Goal: Task Accomplishment & Management: Manage account settings

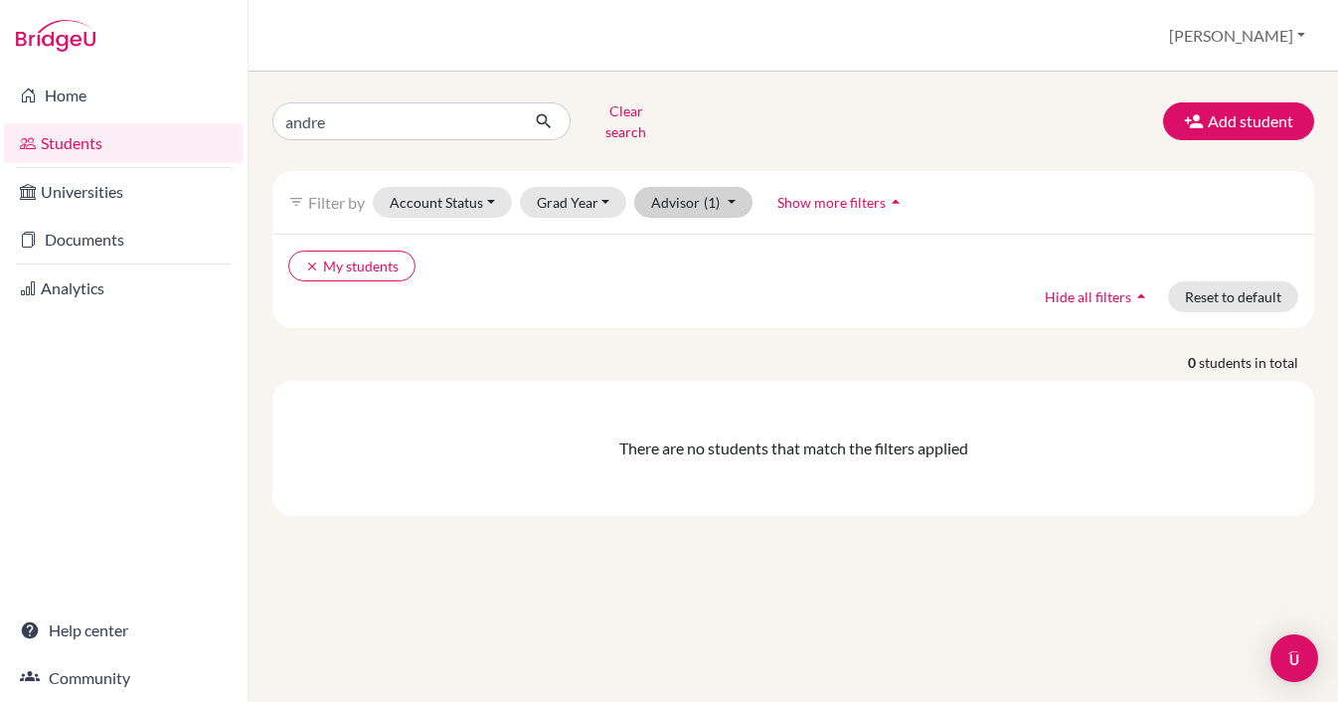
click at [737, 187] on button "Advisor (1)" at bounding box center [693, 202] width 118 height 31
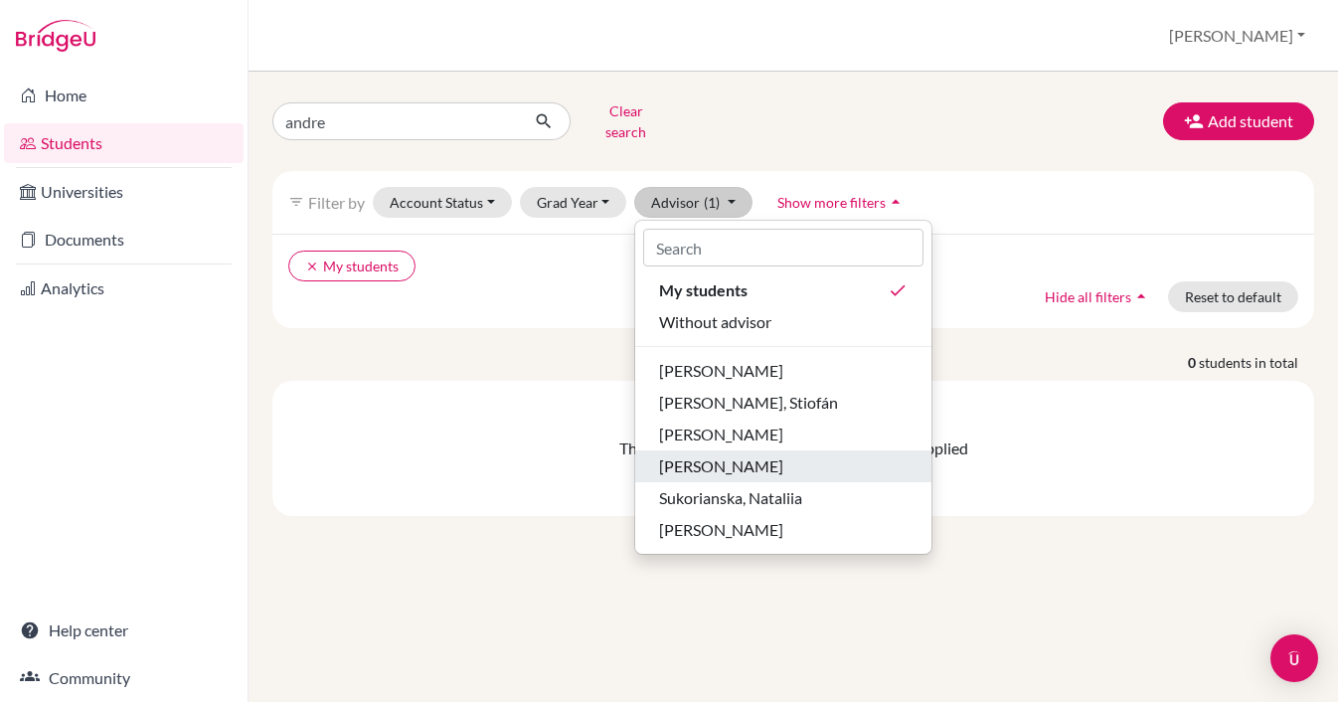
click at [720, 454] on span "[PERSON_NAME]" at bounding box center [721, 466] width 124 height 24
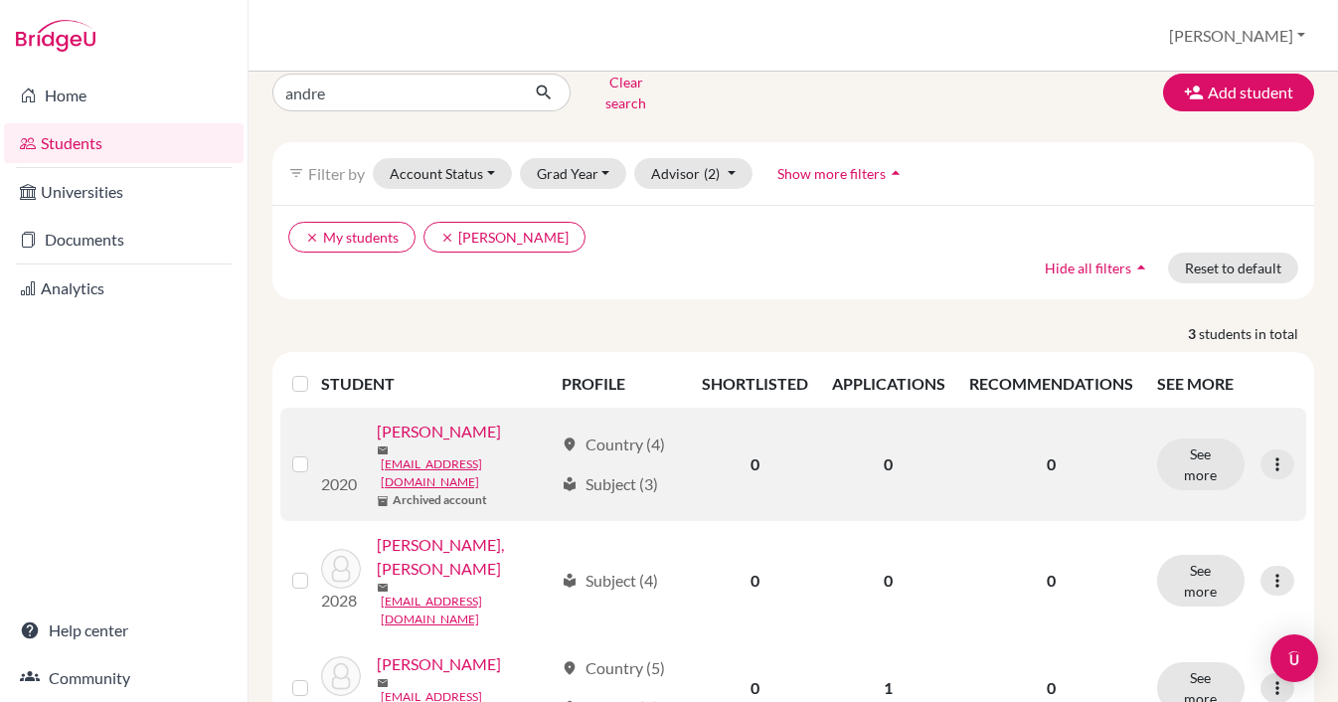
scroll to position [31, 0]
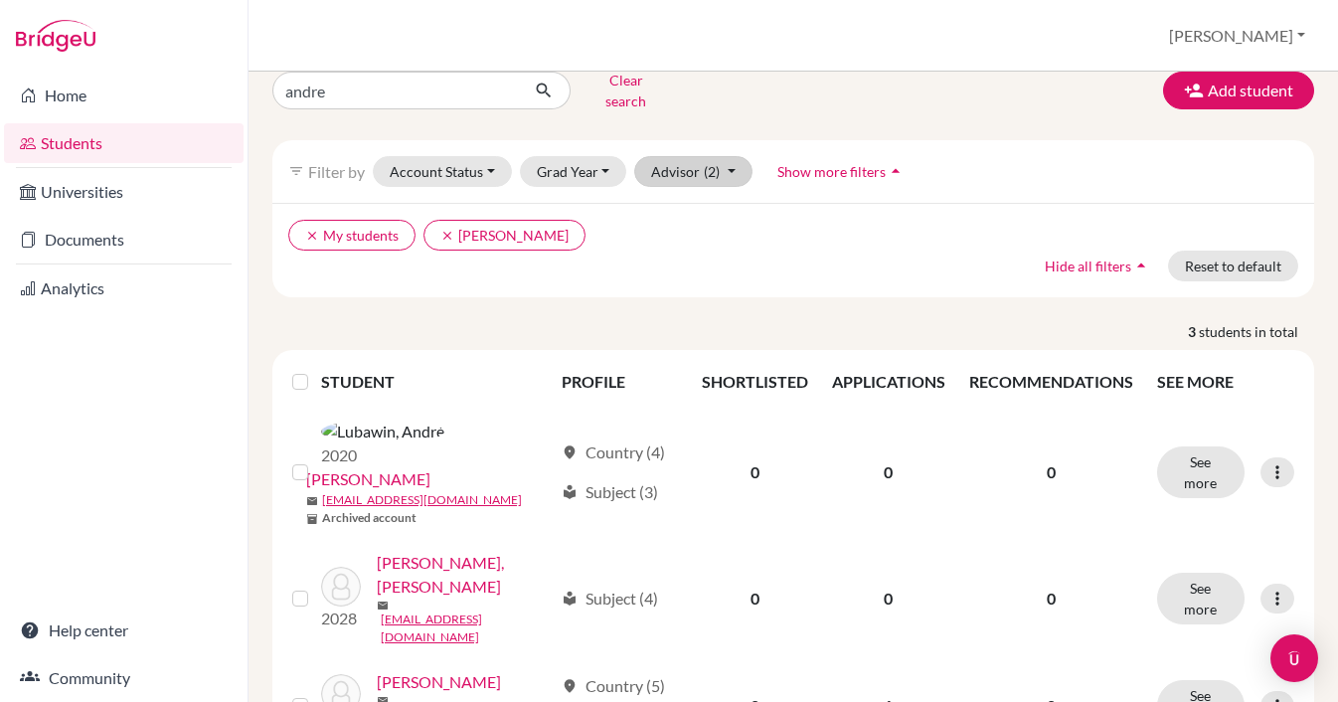
click at [731, 156] on button "Advisor (2)" at bounding box center [693, 171] width 118 height 31
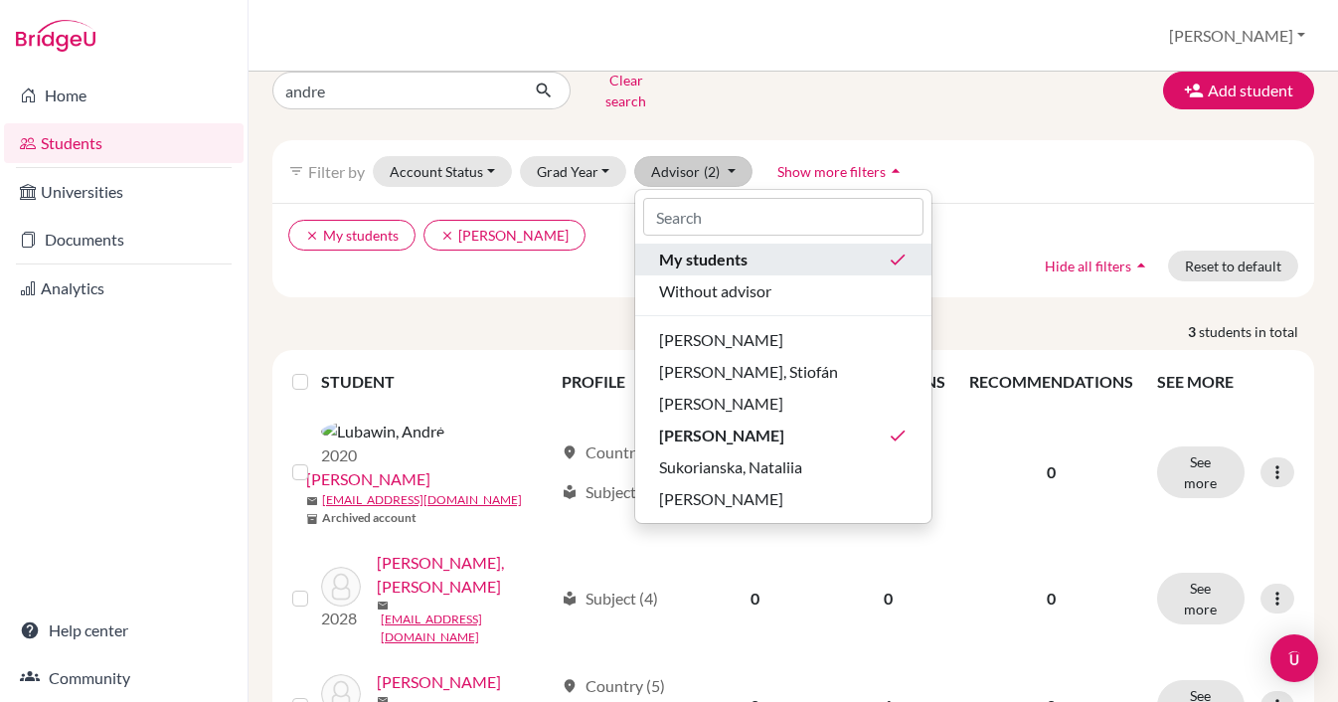
click at [743, 254] on span "My students" at bounding box center [703, 260] width 88 height 24
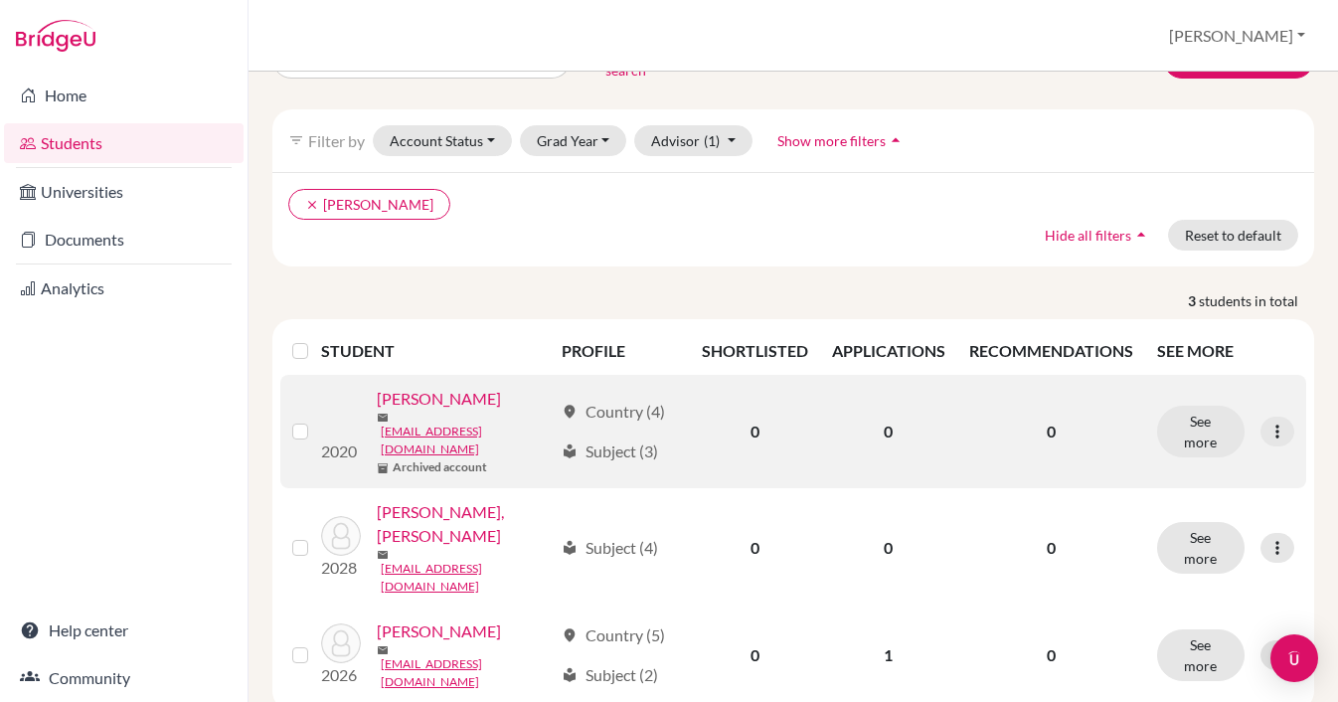
scroll to position [61, 0]
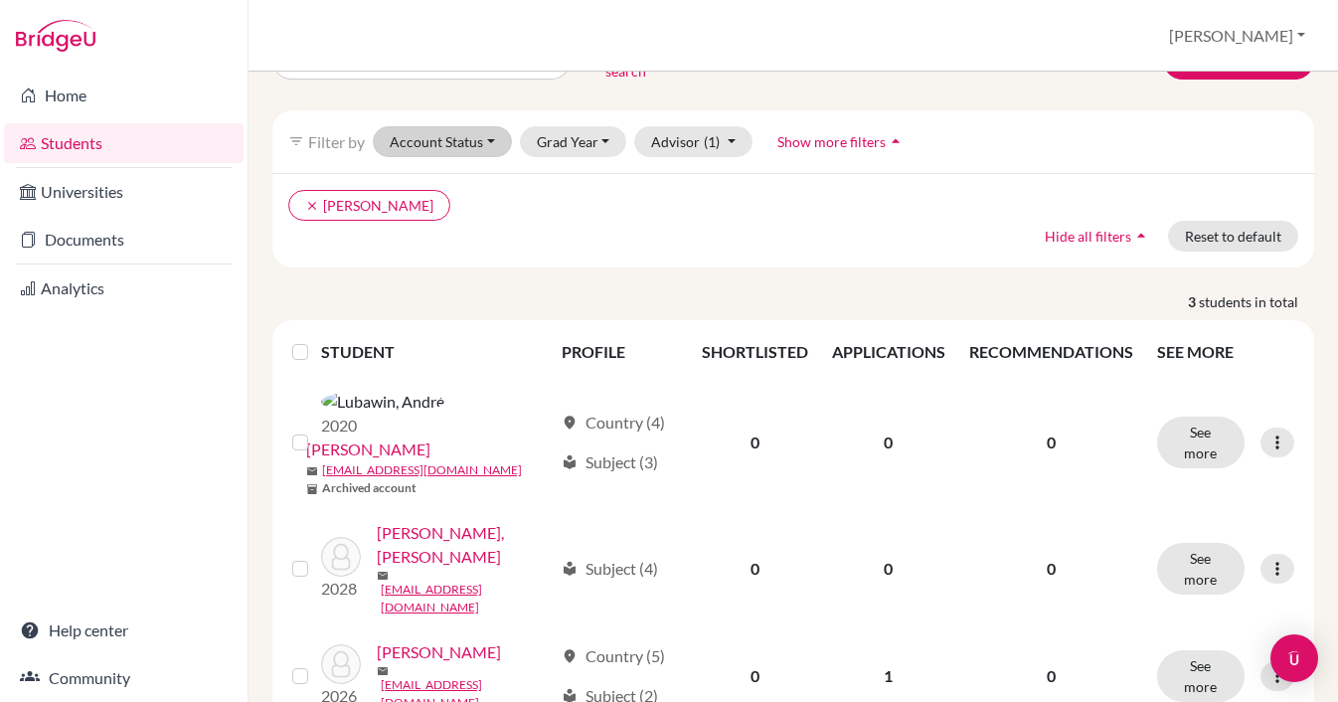
click at [487, 132] on button "Account Status" at bounding box center [442, 141] width 139 height 31
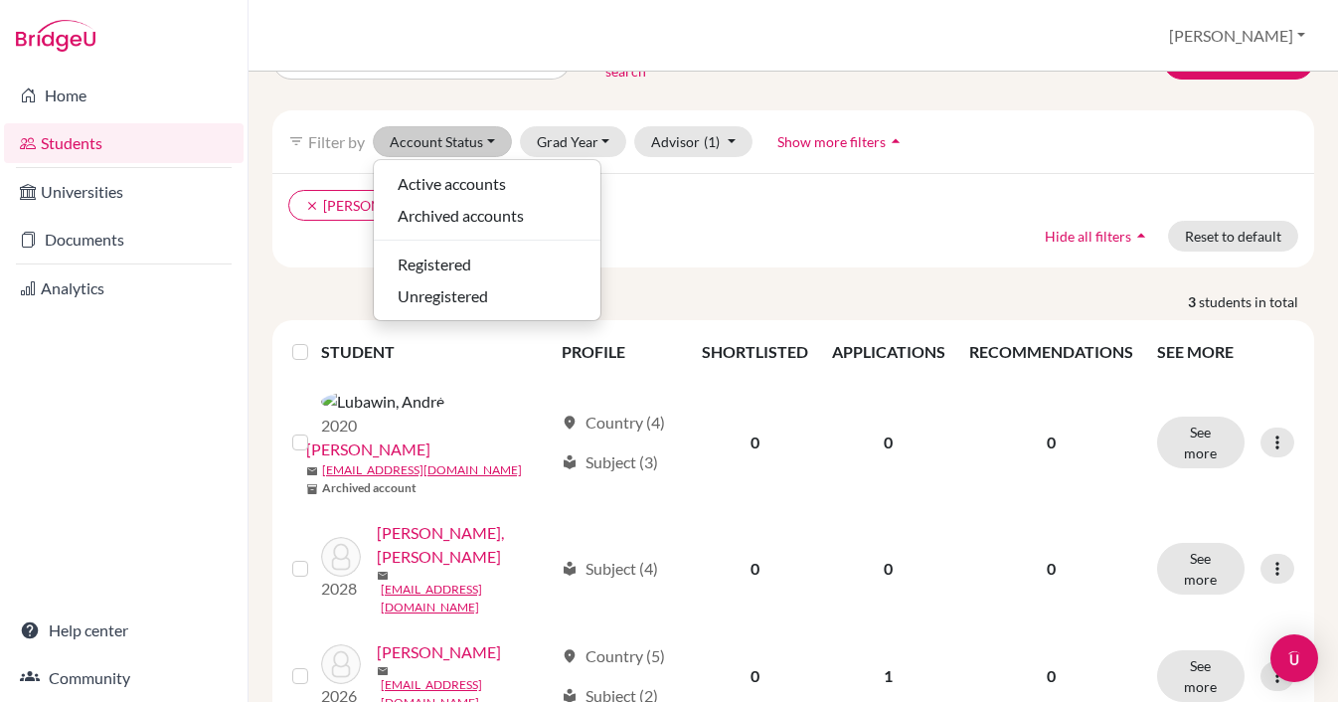
click at [487, 132] on button "Account Status" at bounding box center [442, 141] width 139 height 31
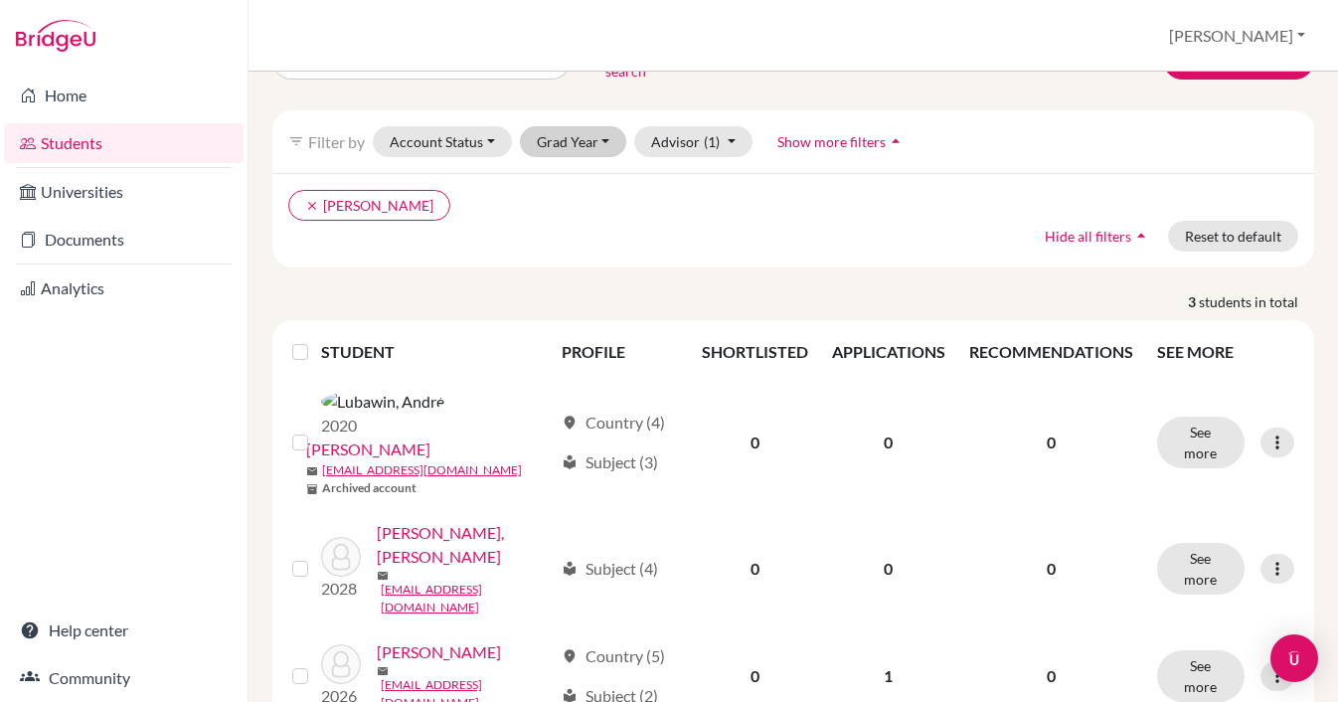
click at [598, 130] on button "Grad Year" at bounding box center [573, 141] width 107 height 31
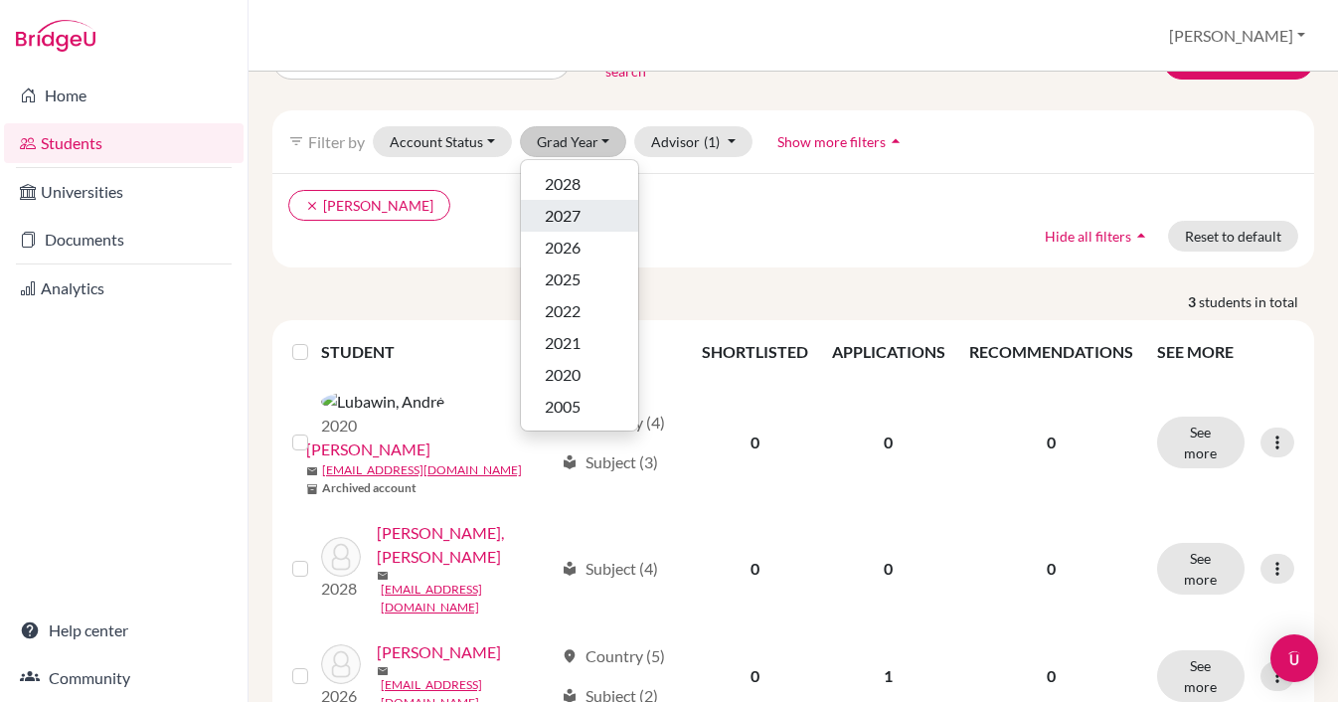
click at [584, 204] on div "2027" at bounding box center [580, 216] width 70 height 24
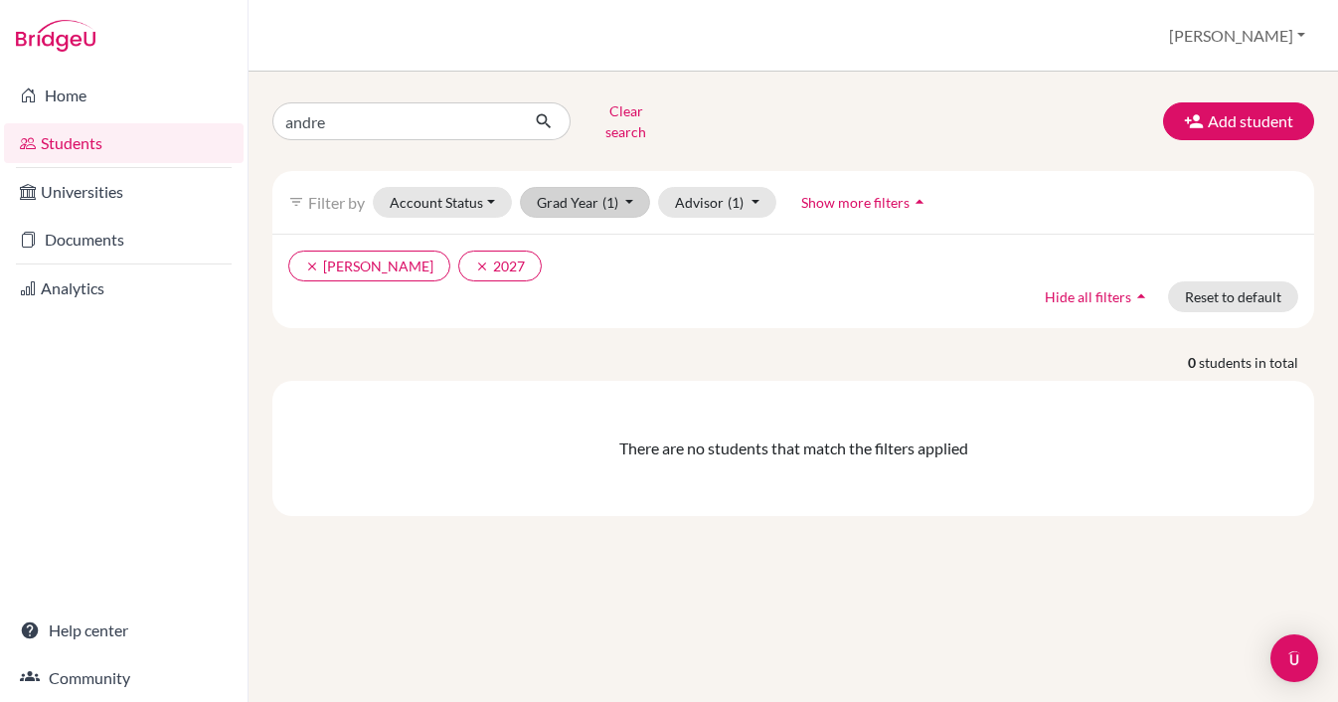
click at [626, 188] on button "Grad Year (1)" at bounding box center [585, 202] width 131 height 31
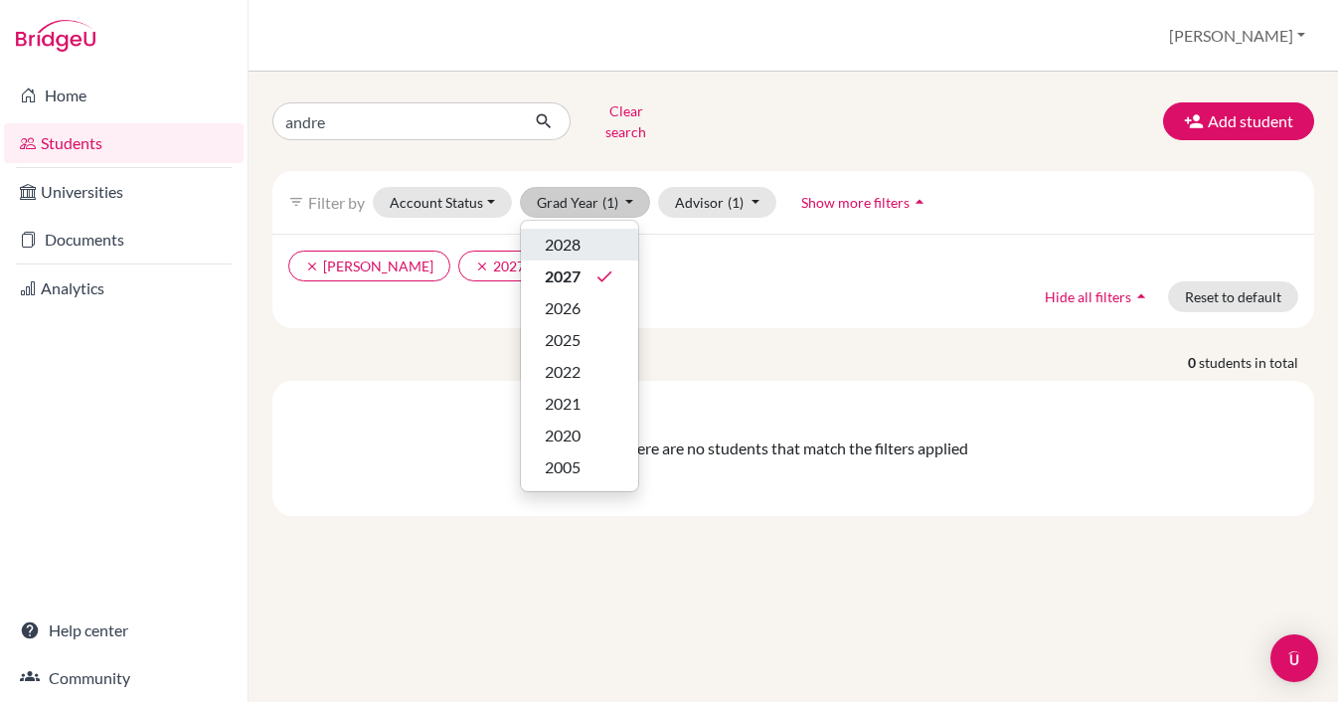
click at [572, 233] on span "2028" at bounding box center [563, 245] width 36 height 24
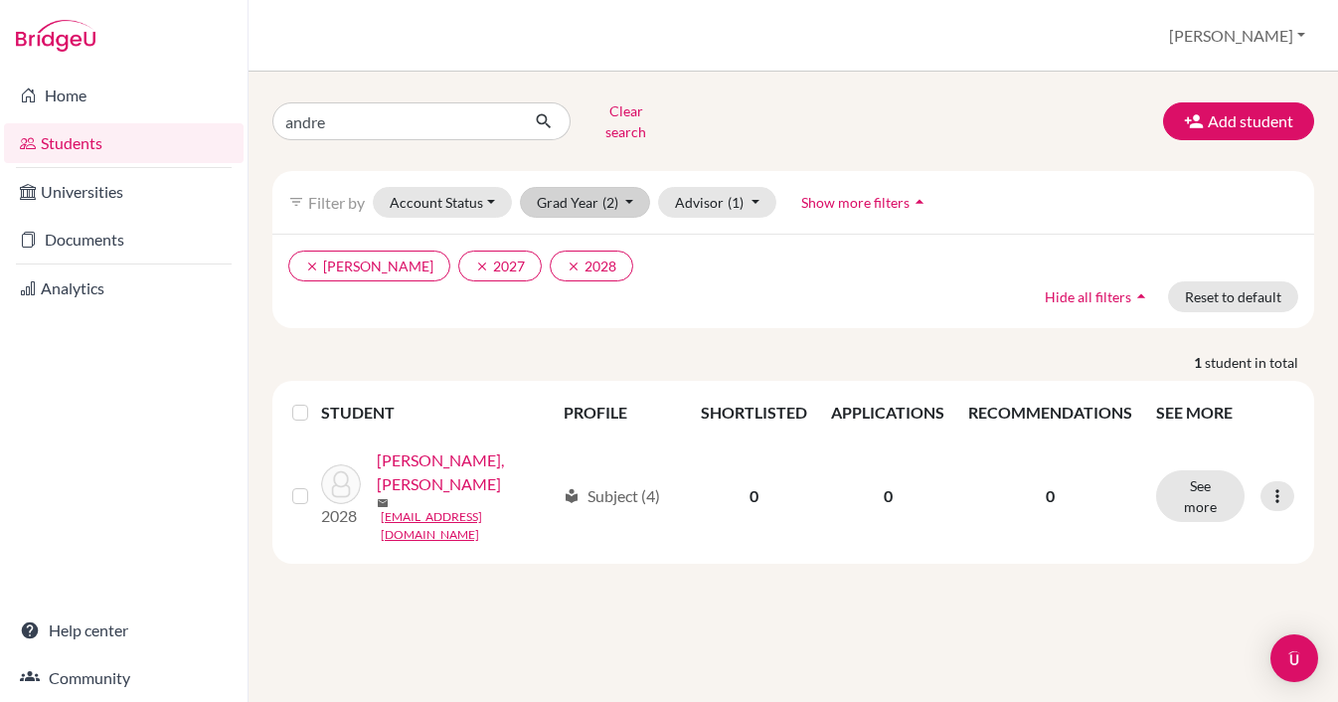
click at [630, 189] on button "Grad Year (2)" at bounding box center [585, 202] width 131 height 31
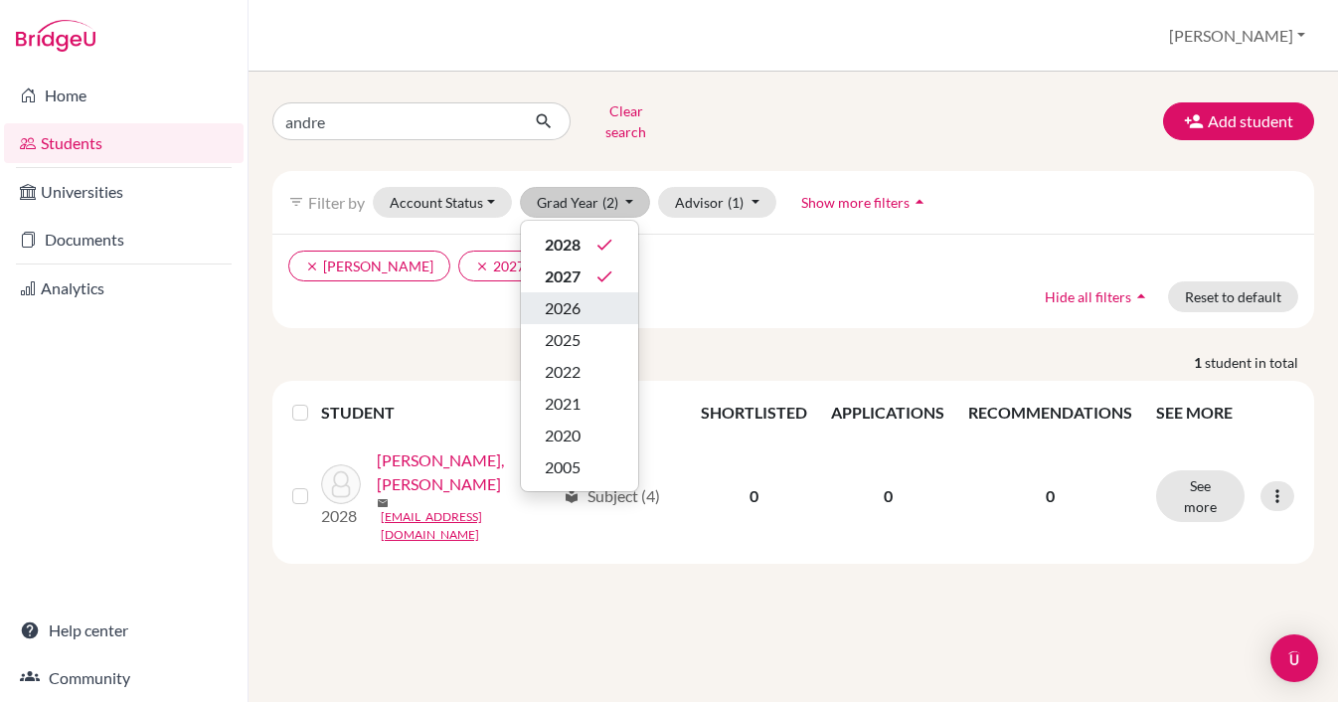
click at [581, 303] on span "2026" at bounding box center [563, 308] width 36 height 24
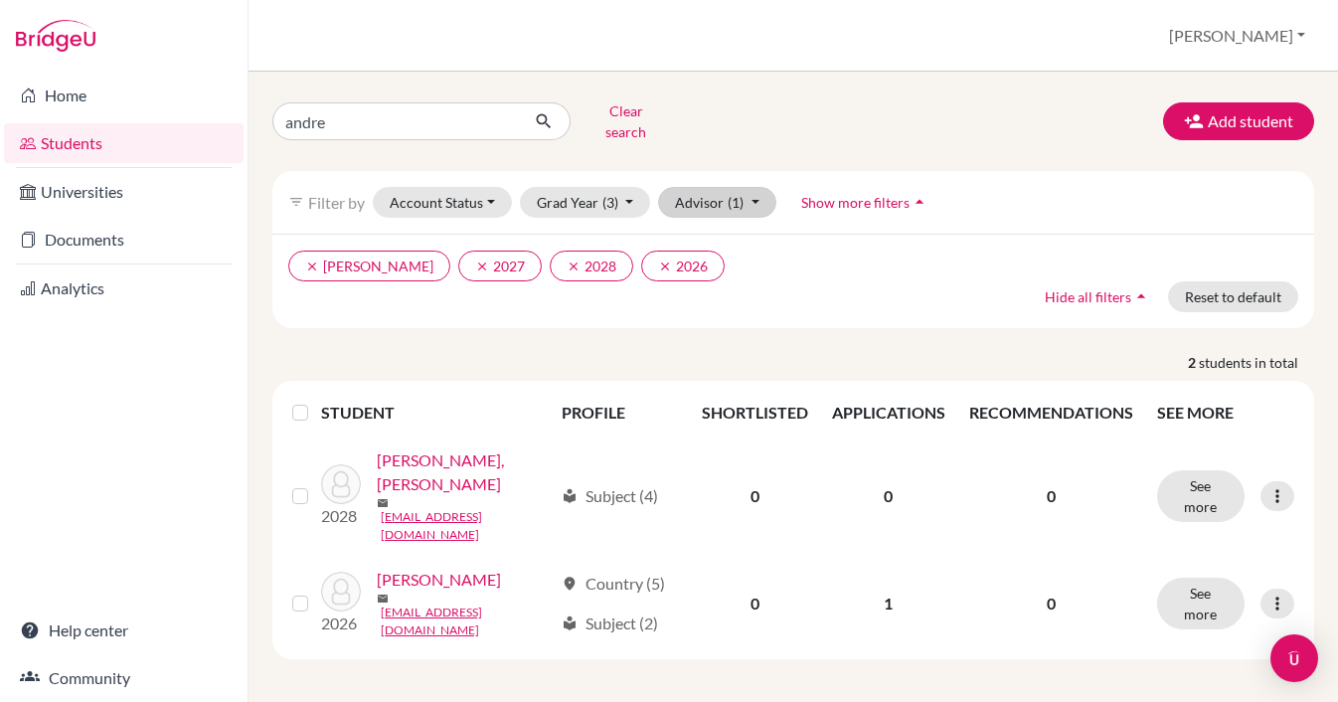
click at [761, 191] on button "Advisor (1)" at bounding box center [717, 202] width 118 height 31
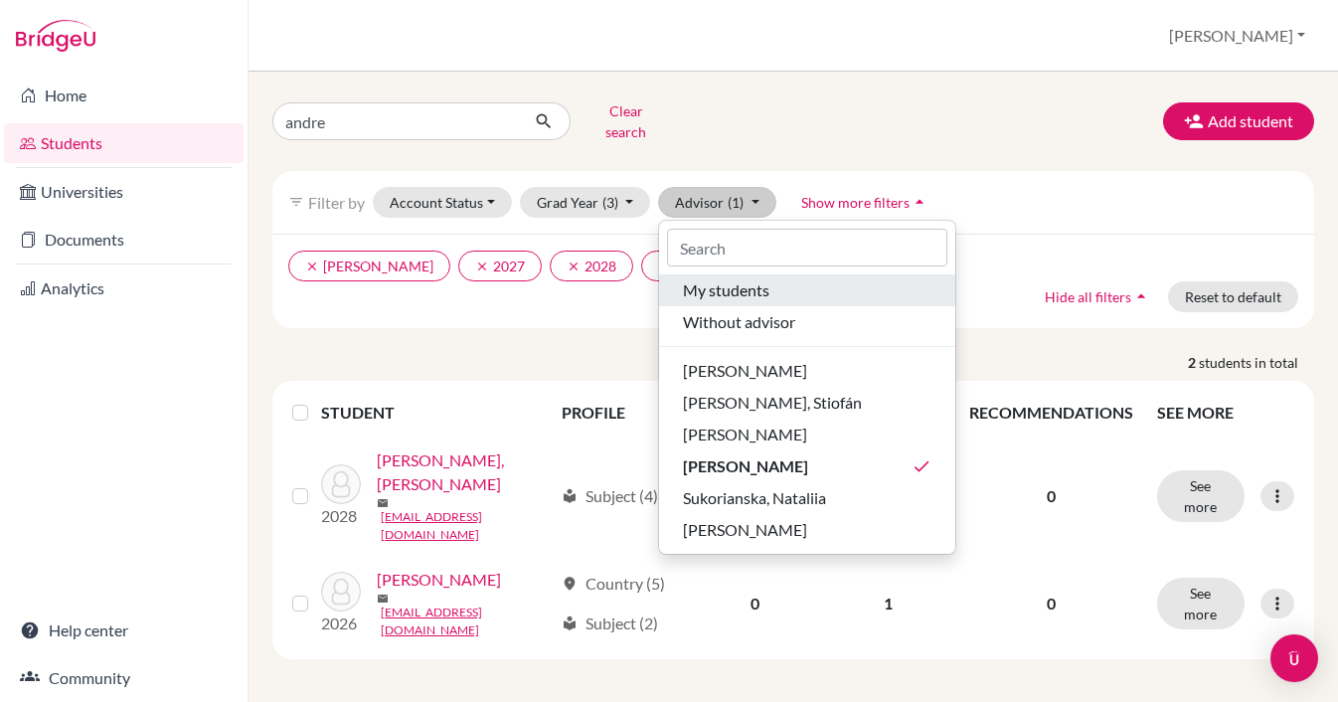
click at [760, 278] on span "My students" at bounding box center [726, 290] width 86 height 24
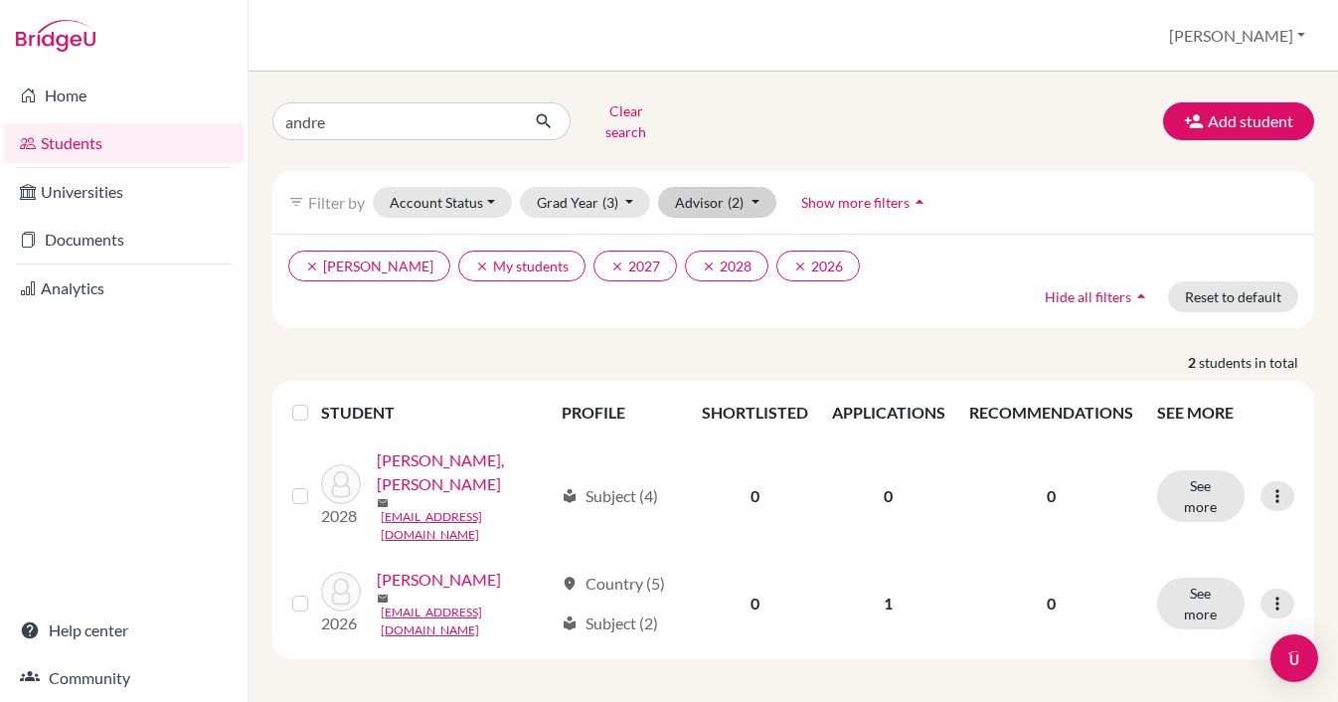
click at [756, 187] on button "Advisor (2)" at bounding box center [717, 202] width 118 height 31
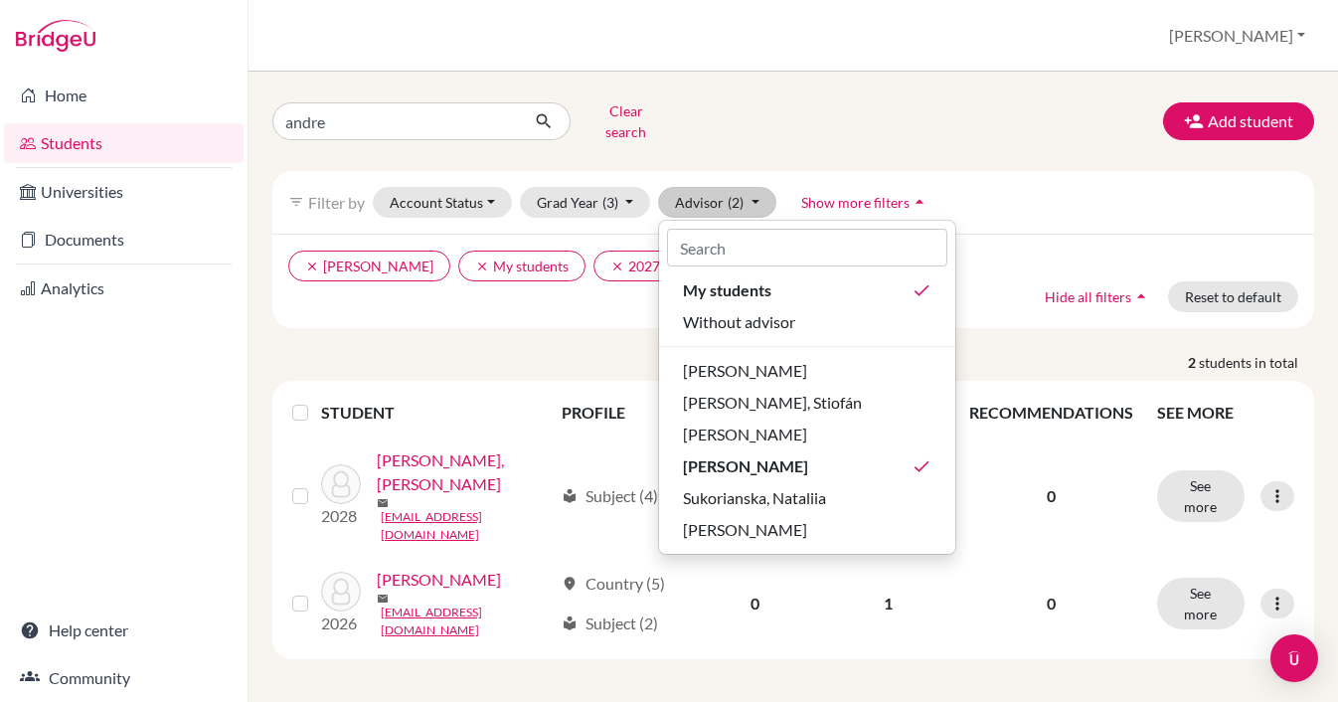
click at [973, 171] on div "filter_list Filter by Account Status Active accounts Archived accounts Register…" at bounding box center [793, 202] width 1042 height 63
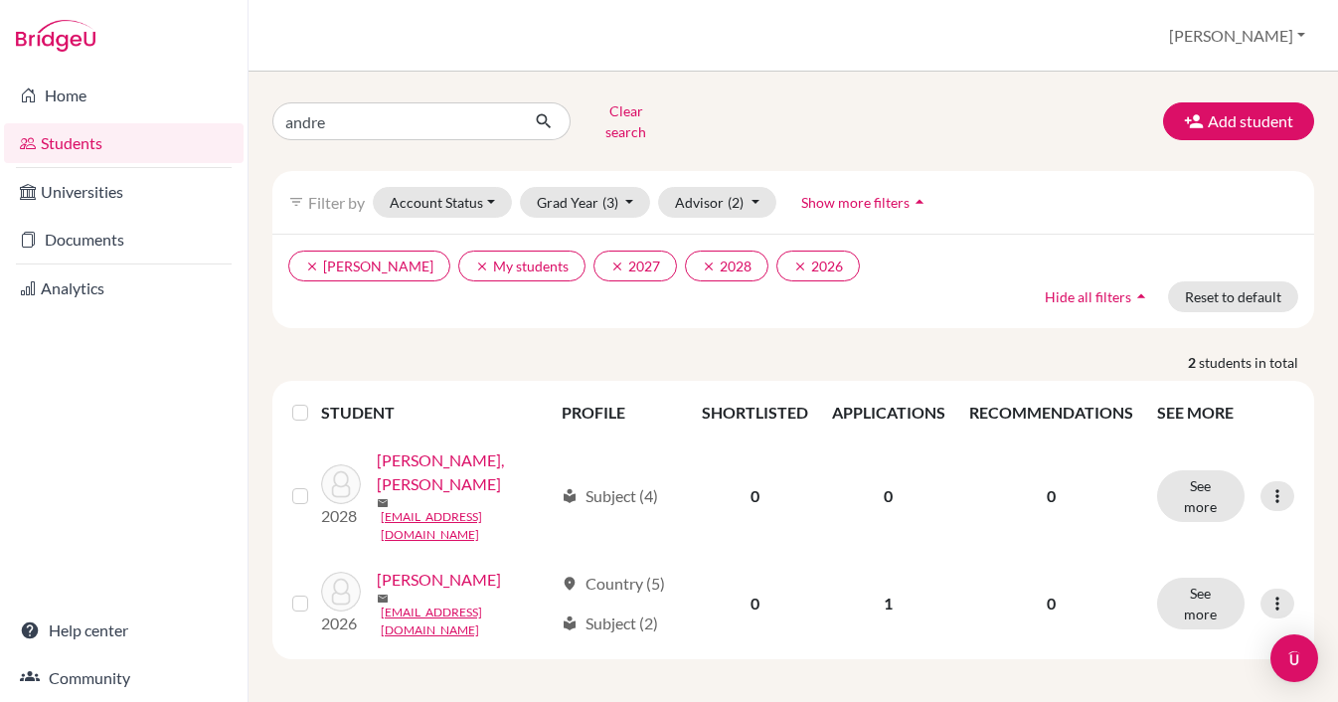
click at [81, 150] on link "Students" at bounding box center [124, 143] width 240 height 40
click at [491, 118] on input "andre" at bounding box center [395, 121] width 247 height 38
click at [635, 105] on button "Clear search" at bounding box center [626, 121] width 110 height 52
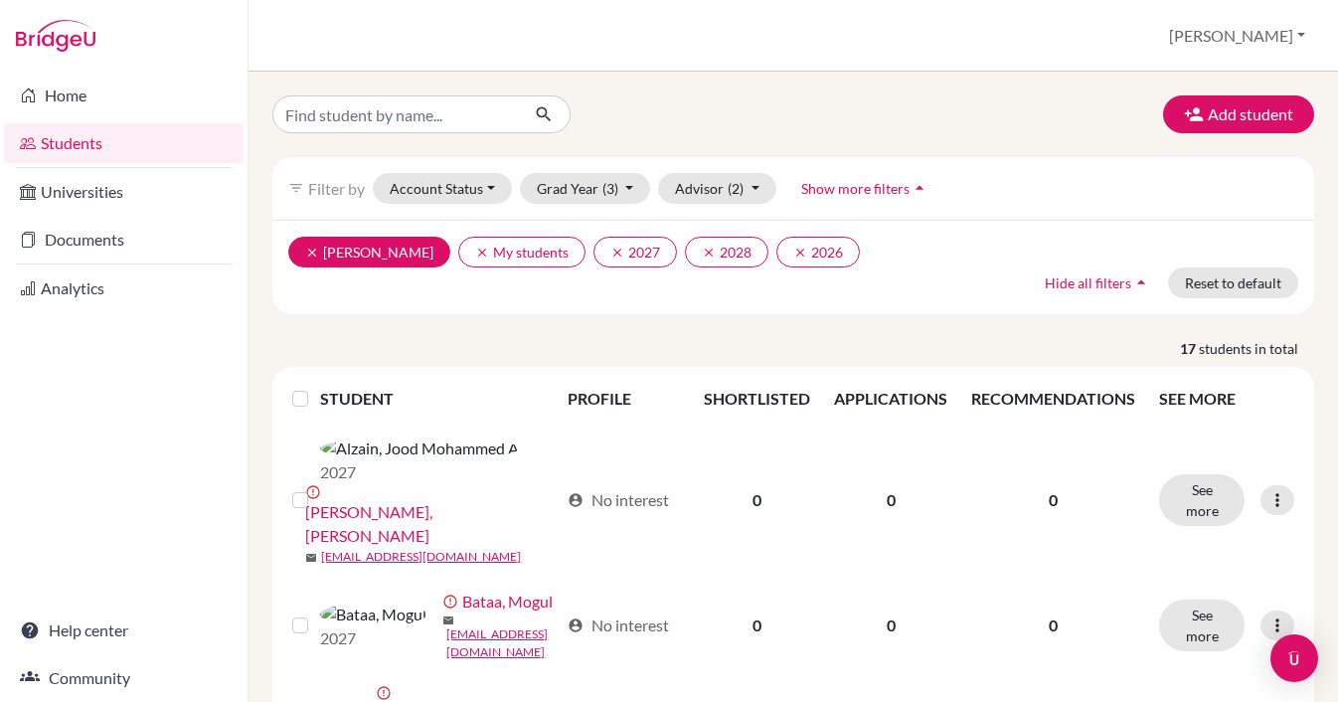
click at [310, 246] on icon "clear" at bounding box center [312, 253] width 14 height 14
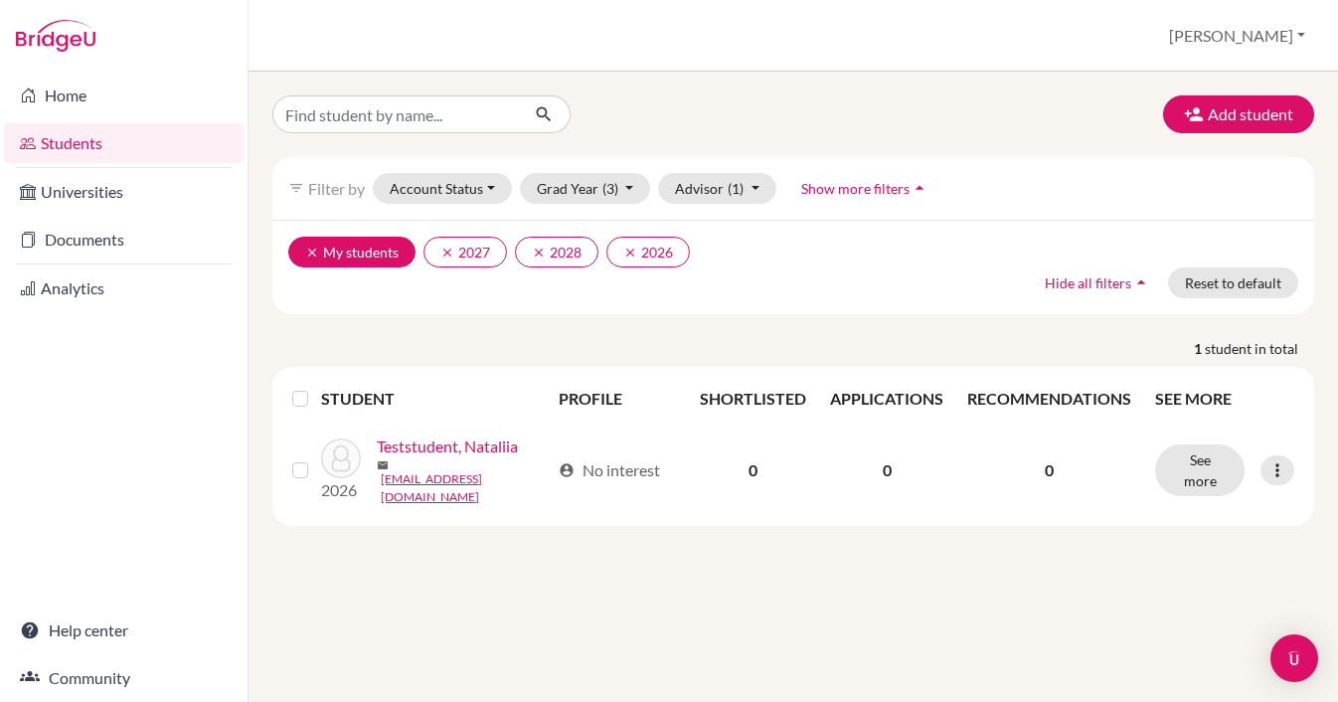
click at [304, 246] on button "clear My students" at bounding box center [351, 252] width 127 height 31
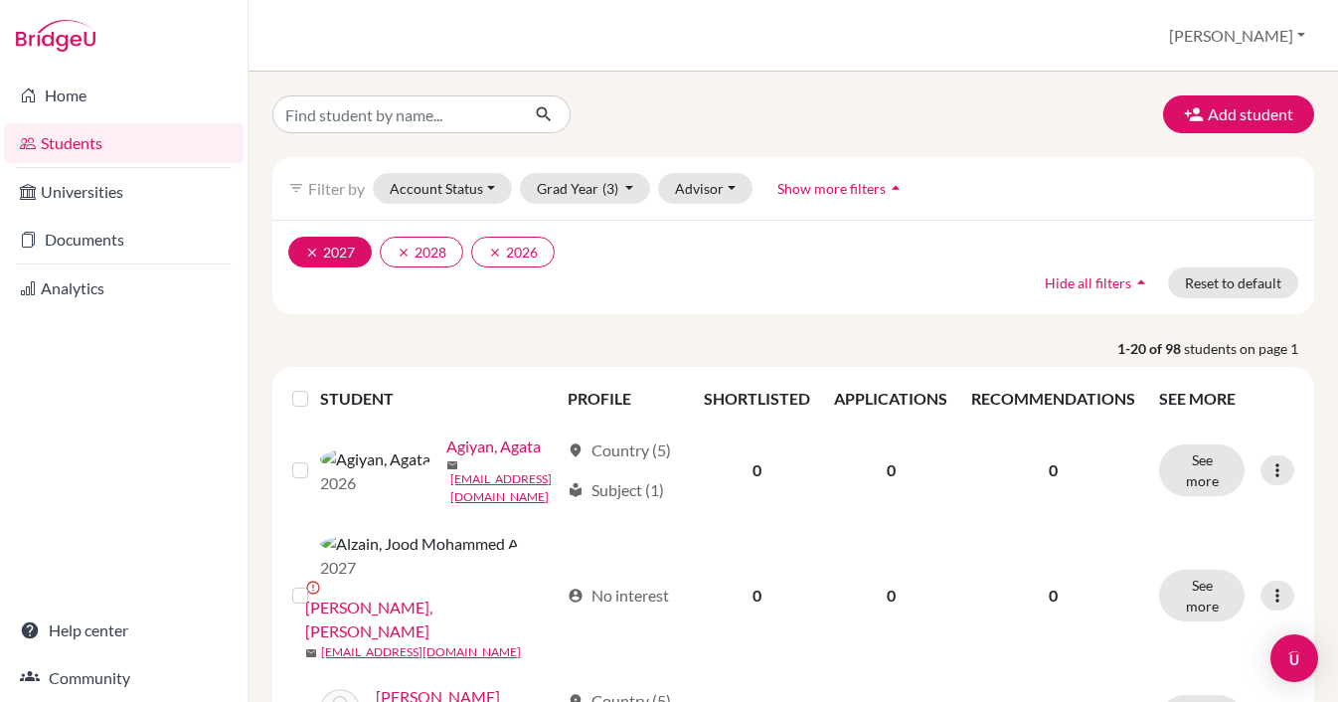
click at [306, 252] on icon "clear" at bounding box center [312, 253] width 14 height 14
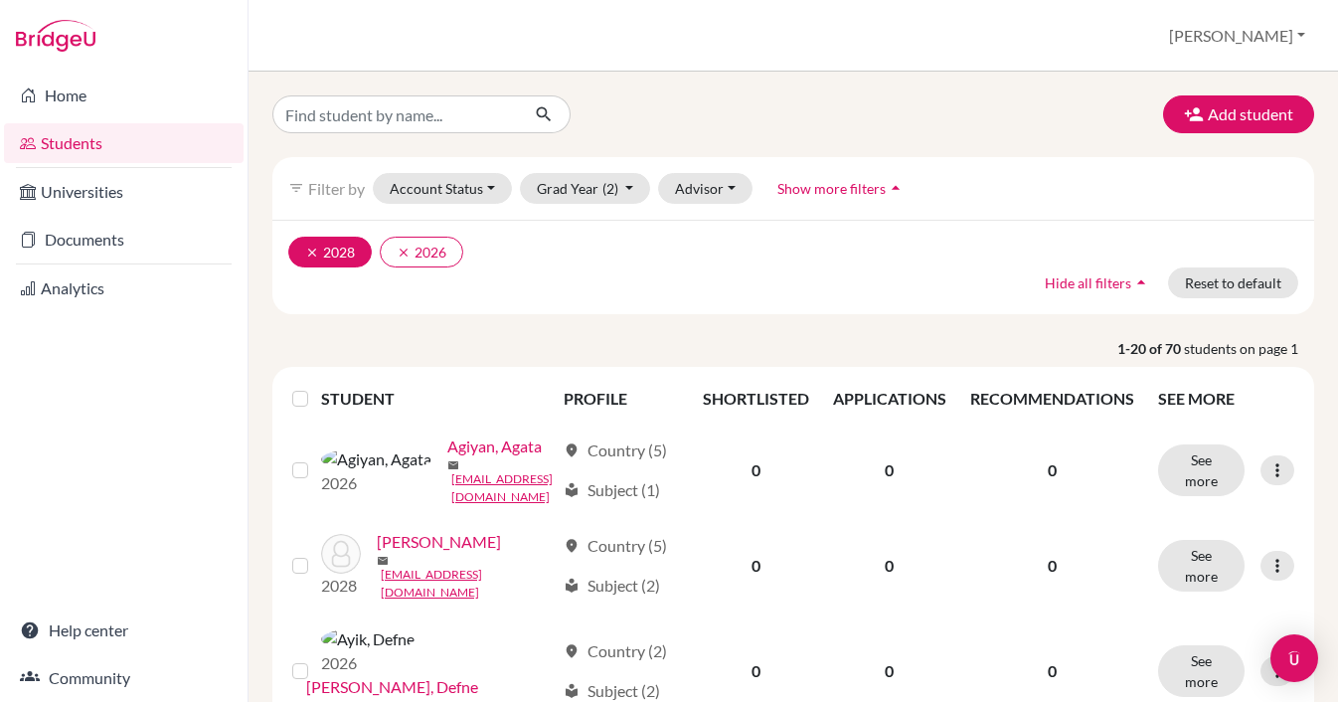
click at [308, 250] on icon "clear" at bounding box center [312, 253] width 14 height 14
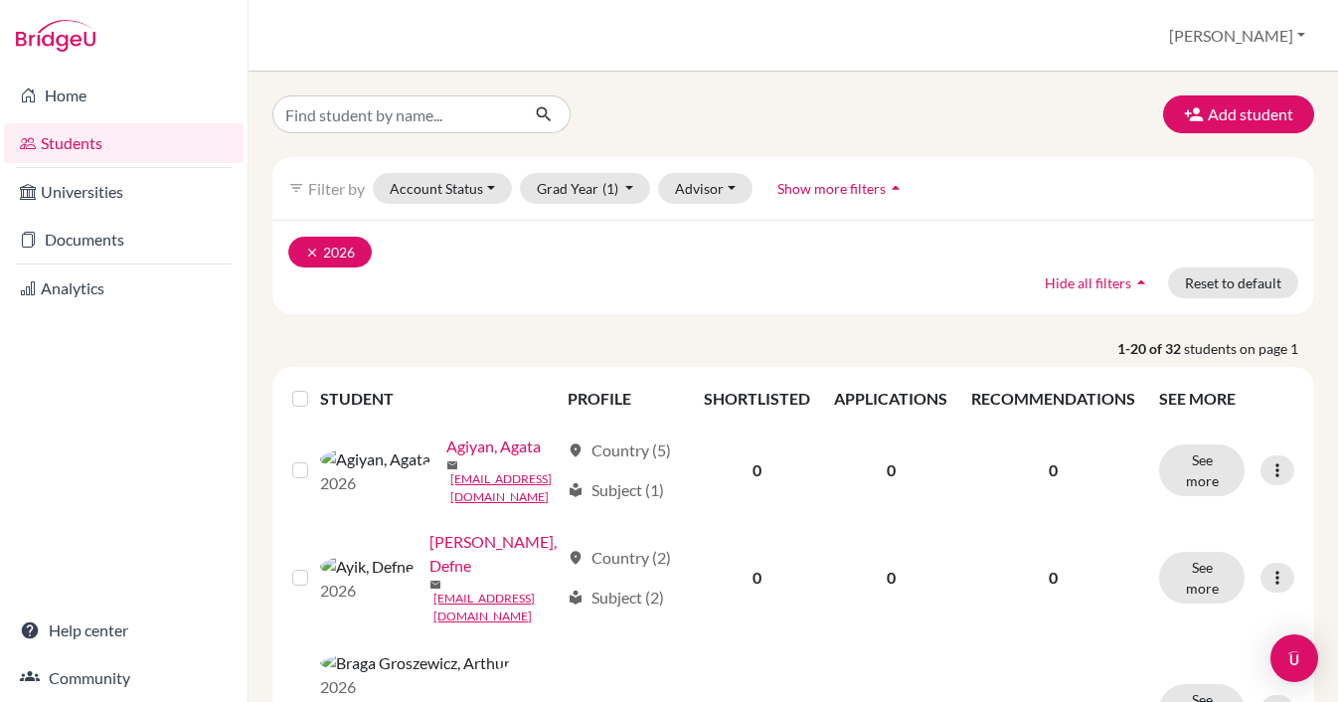
click at [308, 257] on icon "clear" at bounding box center [312, 253] width 14 height 14
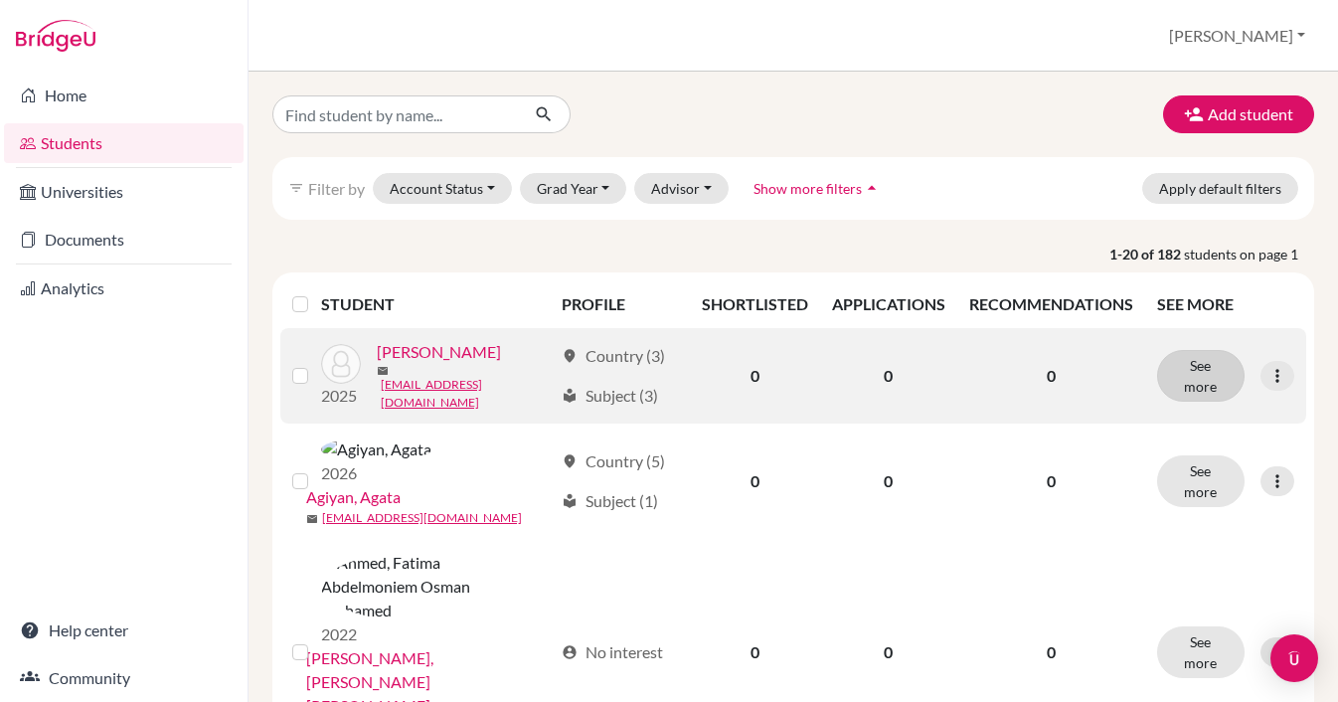
click at [1219, 375] on button "See more" at bounding box center [1200, 376] width 87 height 52
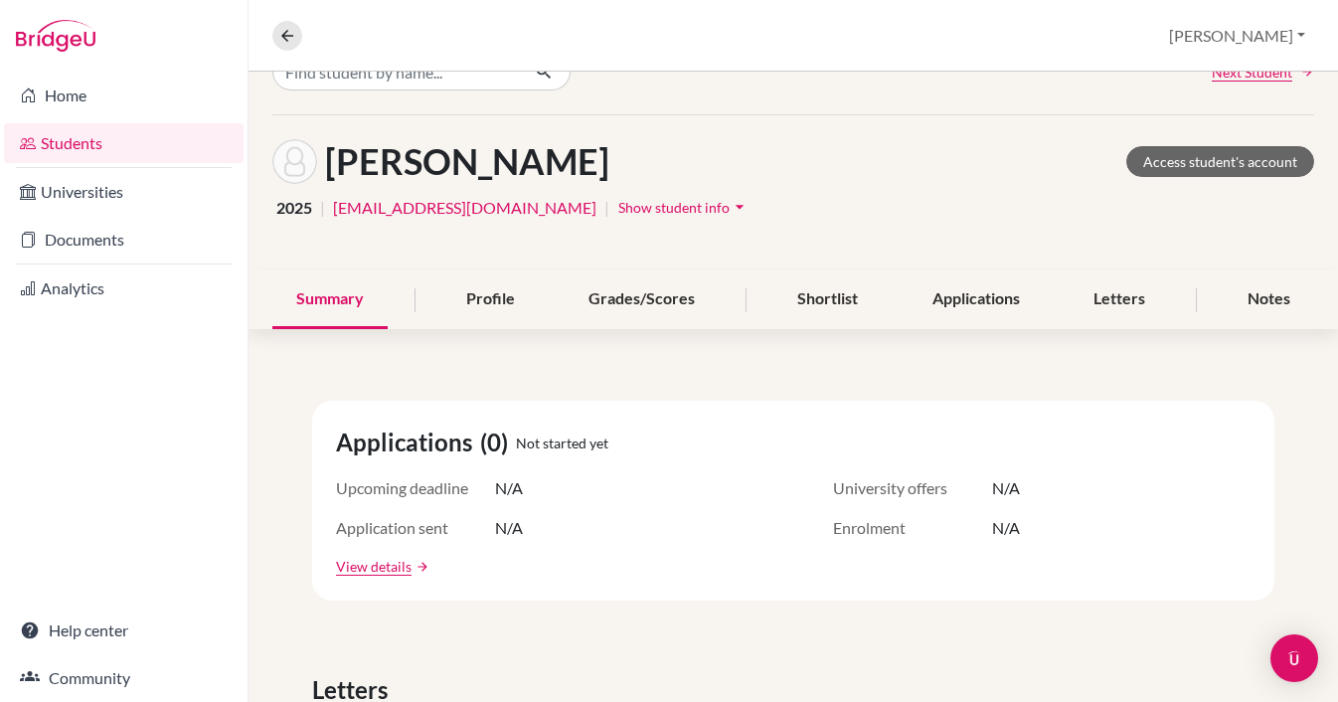
scroll to position [50, 0]
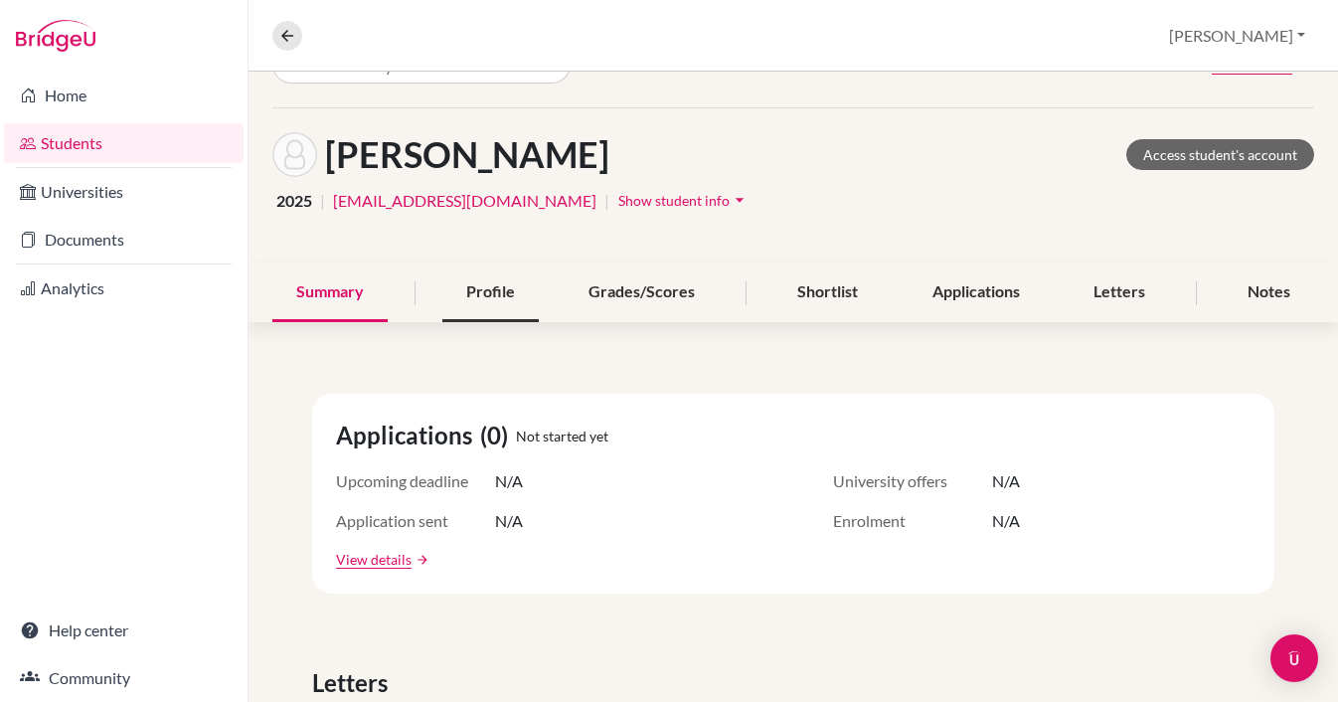
click at [479, 280] on div "Profile" at bounding box center [490, 292] width 96 height 59
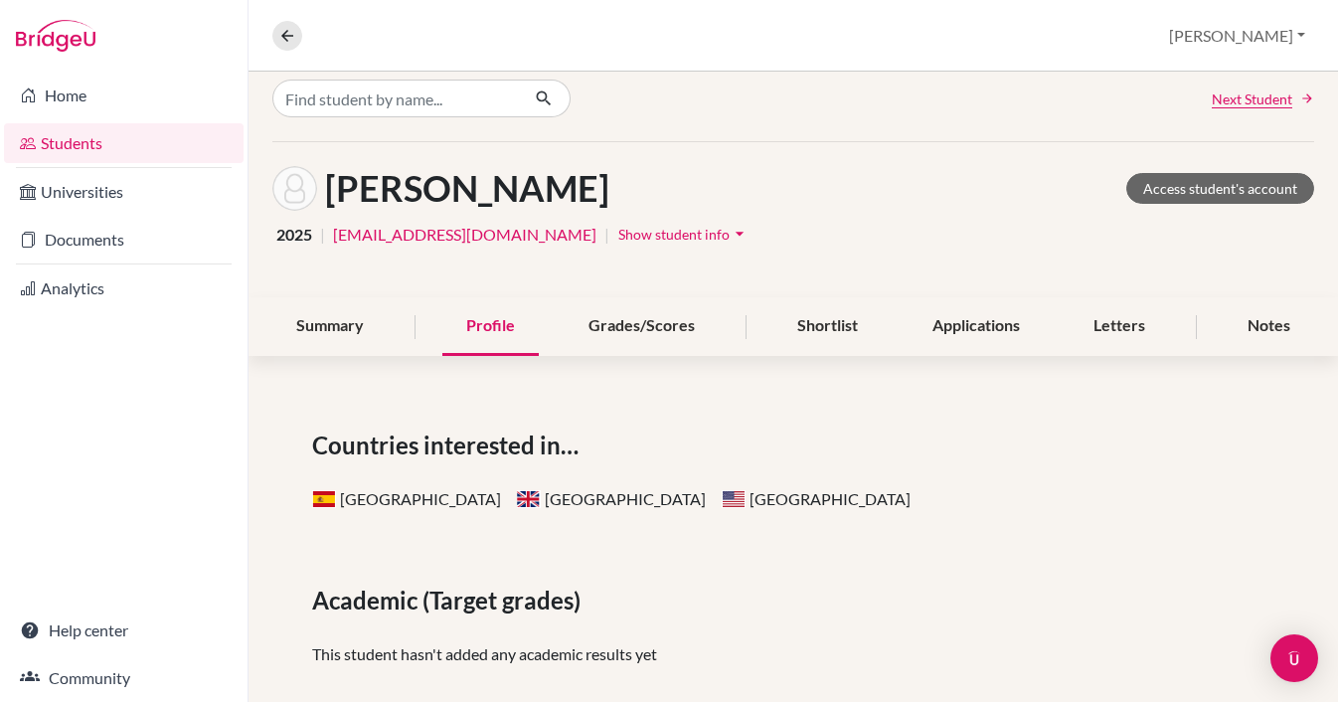
click at [644, 235] on span "Show student info" at bounding box center [673, 234] width 111 height 17
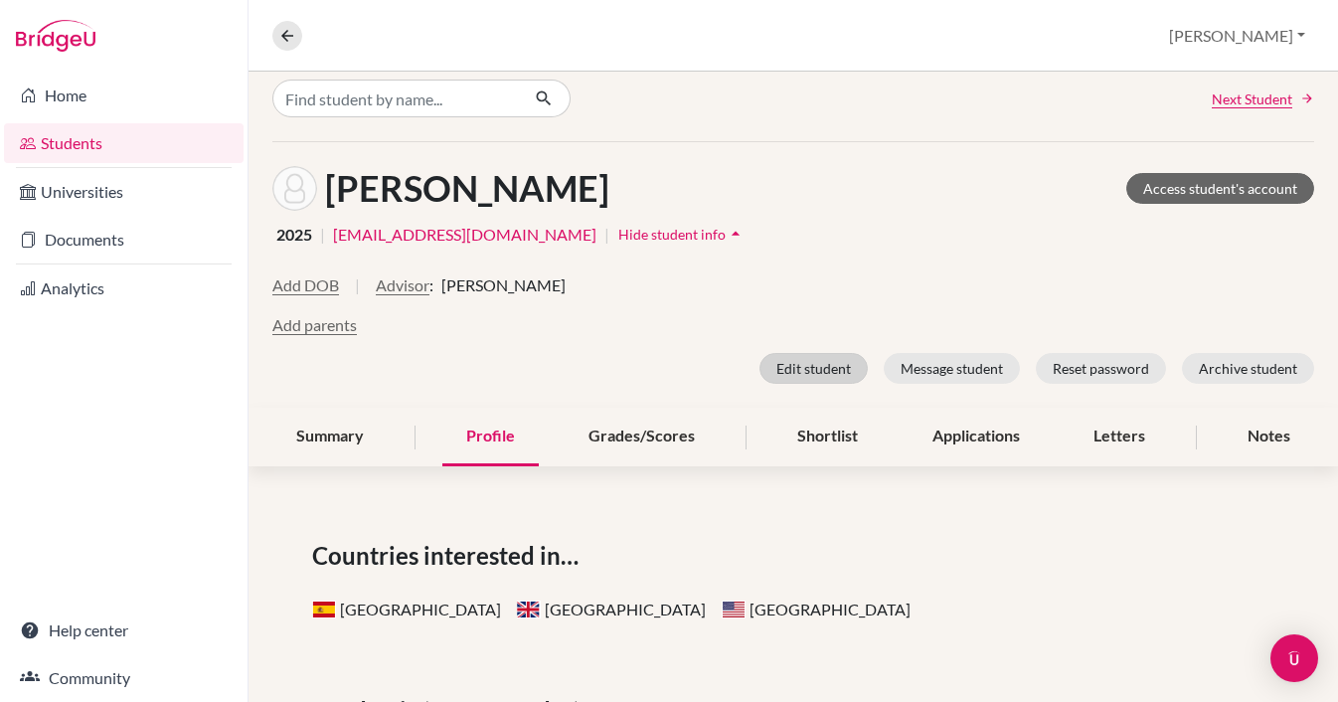
click at [832, 357] on button "Edit student" at bounding box center [814, 368] width 108 height 31
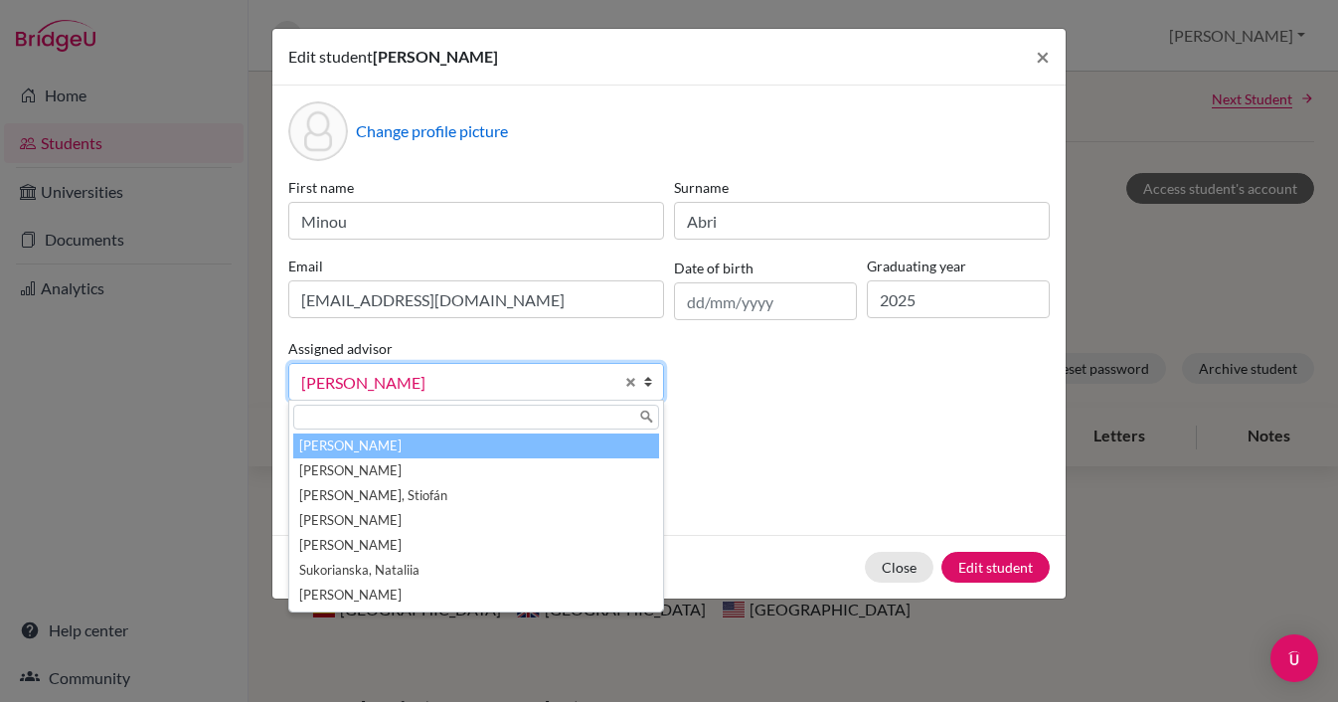
click at [547, 392] on span "Erler, Daniela" at bounding box center [457, 383] width 312 height 26
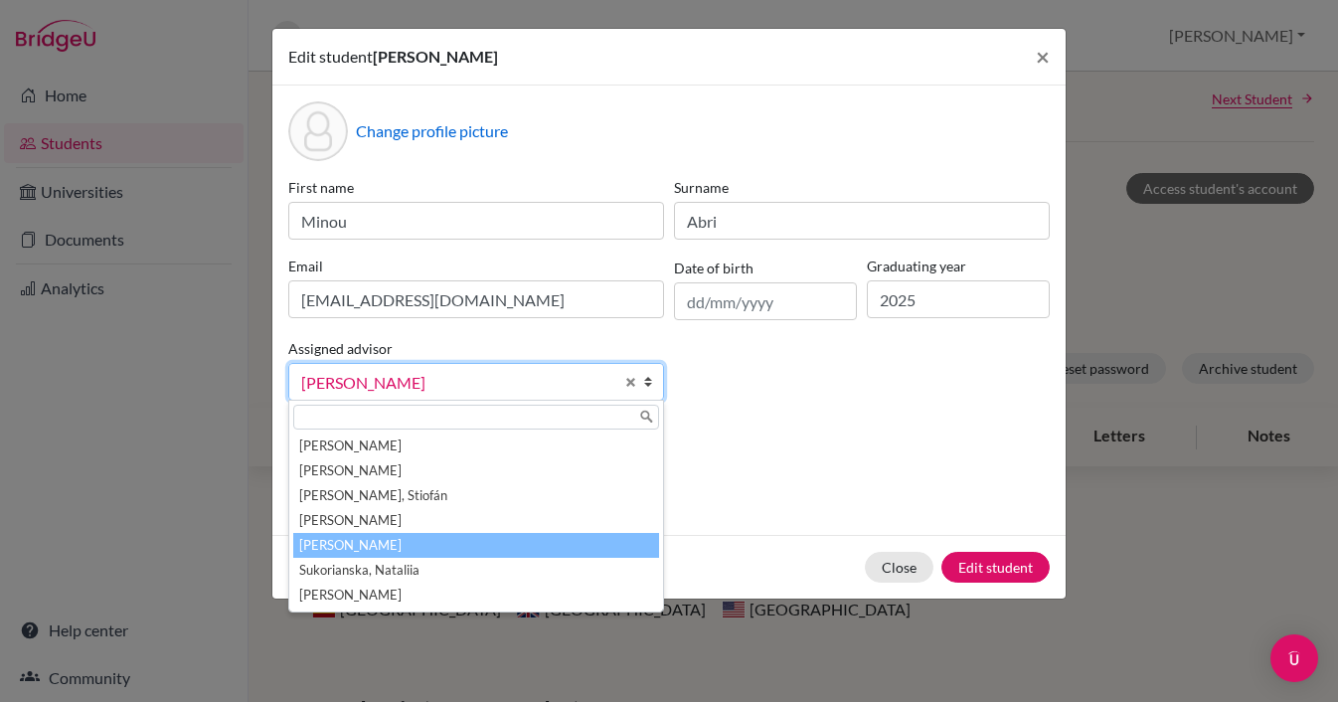
click at [367, 547] on li "[PERSON_NAME]" at bounding box center [476, 545] width 366 height 25
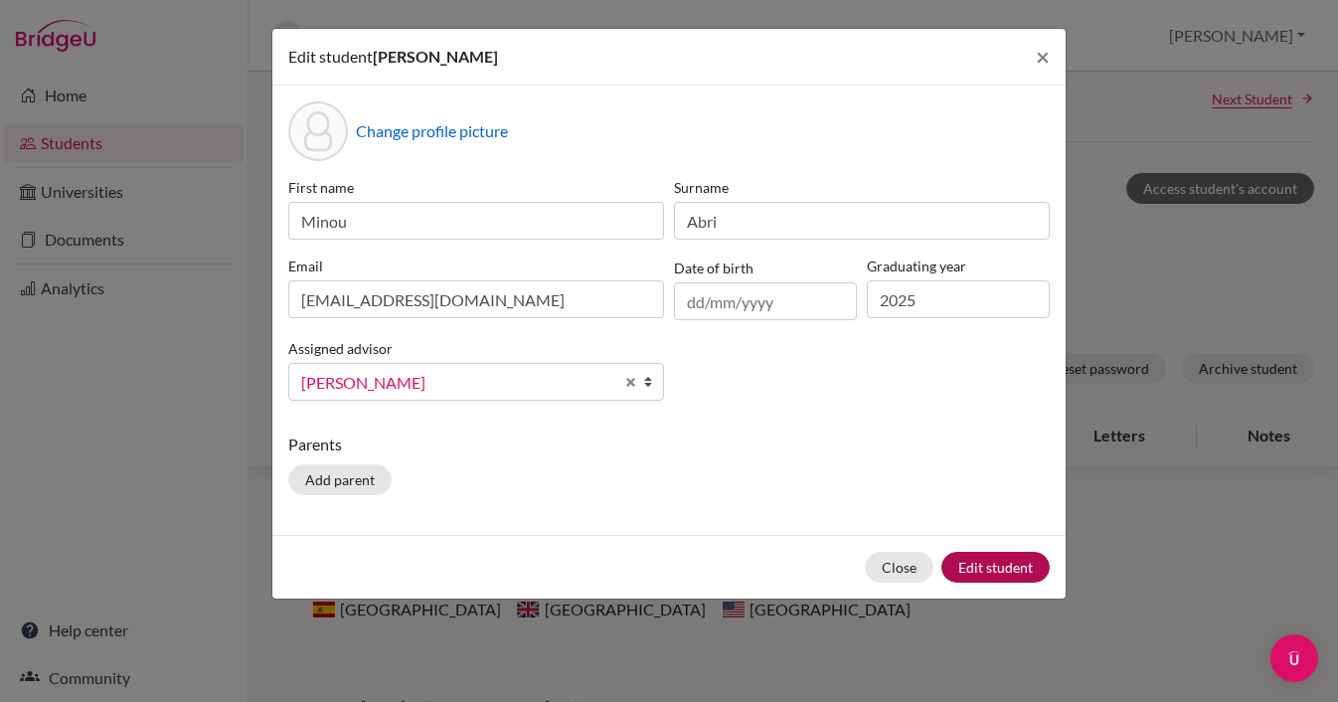
click at [1004, 564] on button "Edit student" at bounding box center [995, 567] width 108 height 31
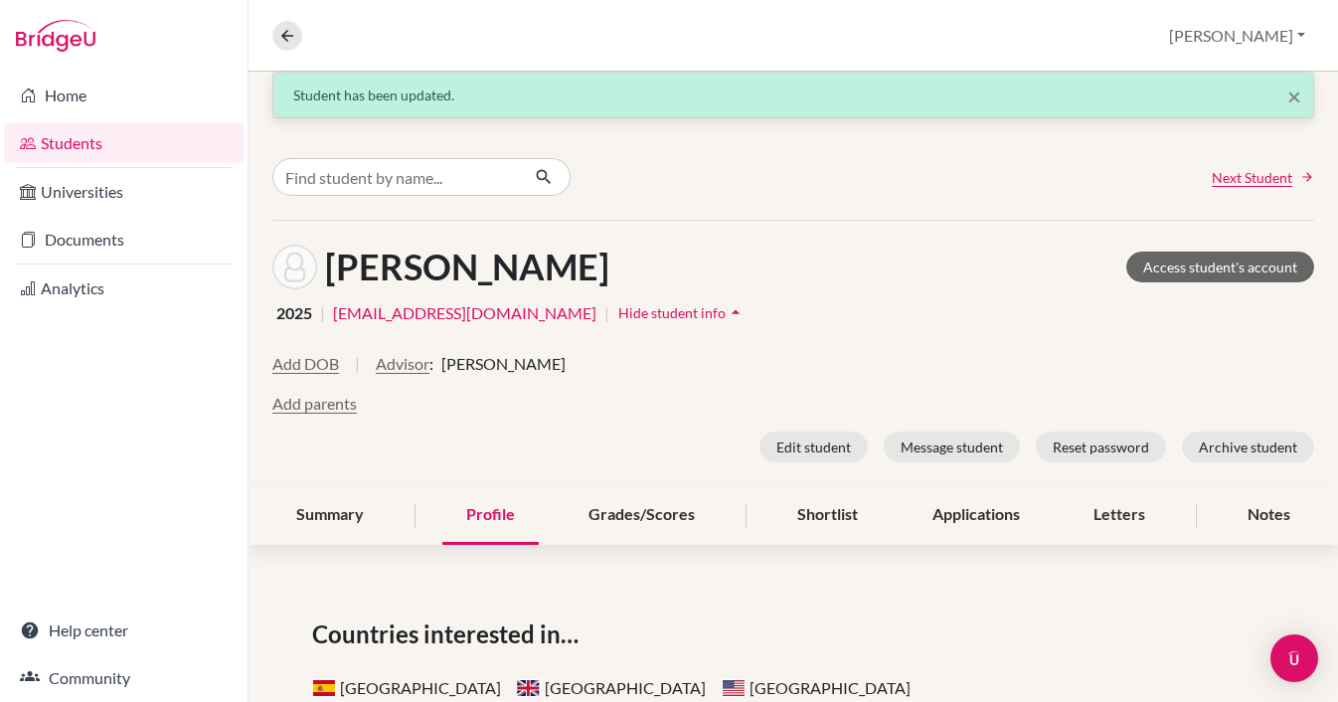
click at [68, 134] on link "Students" at bounding box center [124, 143] width 240 height 40
